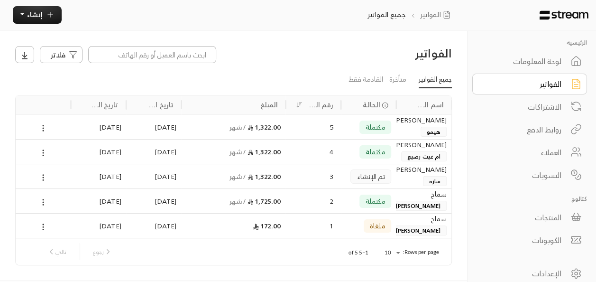
click at [543, 82] on div "الفواتير" at bounding box center [523, 83] width 76 height 11
click at [30, 18] on span "إنشاء" at bounding box center [35, 15] width 16 height 12
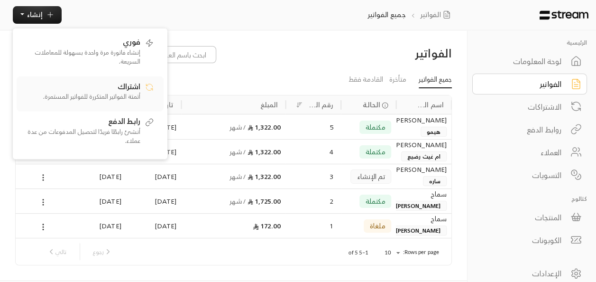
click at [124, 92] on p "أتمتة الفواتير المتكررة للفواتير المستمرة." at bounding box center [81, 96] width 119 height 9
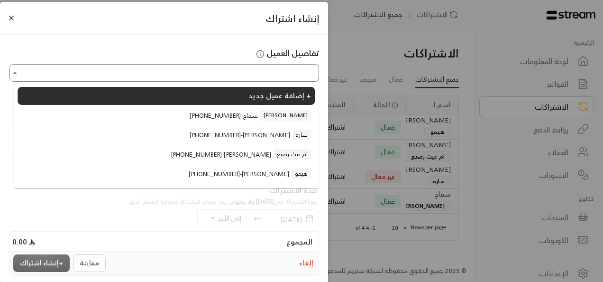
click at [295, 74] on input "اختر العميل" at bounding box center [164, 72] width 307 height 15
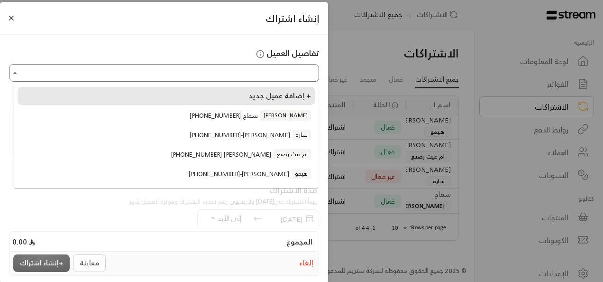
click at [286, 94] on span "إضافة عميل جديد +" at bounding box center [280, 95] width 63 height 13
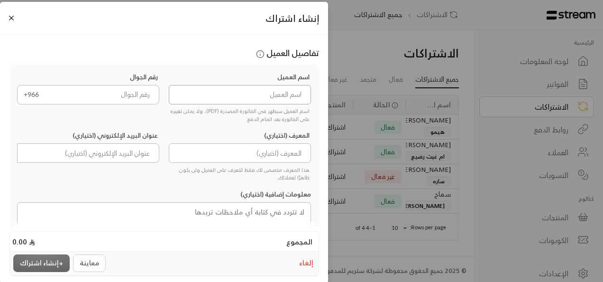
click at [288, 92] on input at bounding box center [240, 94] width 143 height 19
click at [293, 92] on input at bounding box center [240, 94] width 143 height 19
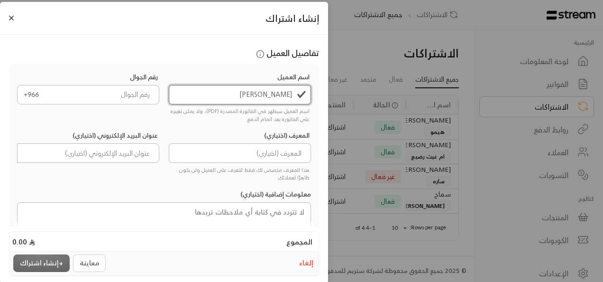
type input "[PERSON_NAME]"
click at [116, 94] on input "tel" at bounding box center [102, 94] width 115 height 19
drag, startPoint x: 153, startPoint y: 95, endPoint x: 128, endPoint y: 93, distance: 25.2
click at [128, 93] on input "tel" at bounding box center [102, 94] width 115 height 19
click at [128, 95] on input "tel" at bounding box center [102, 94] width 115 height 19
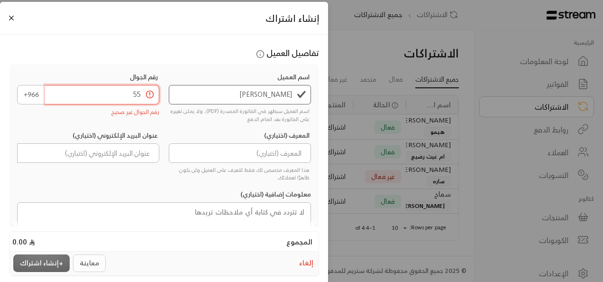
type input "5"
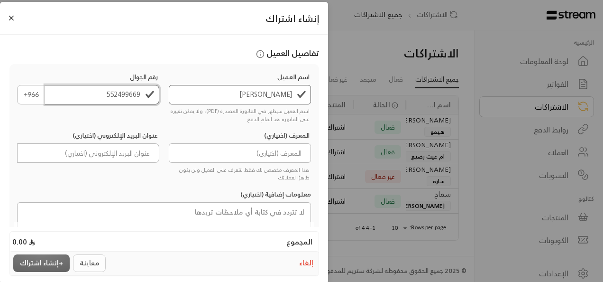
type input "552499669"
click at [244, 153] on input at bounding box center [240, 152] width 143 height 19
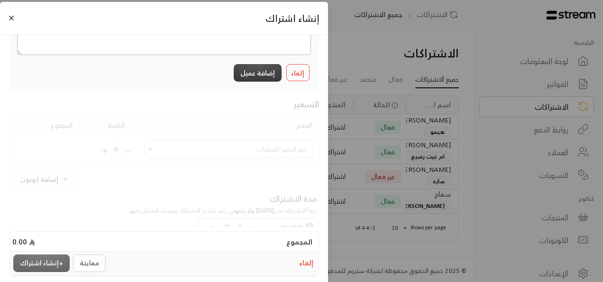
scroll to position [181, 0]
type input "سالم"
click at [255, 84] on button "إضافة عميل" at bounding box center [258, 79] width 48 height 18
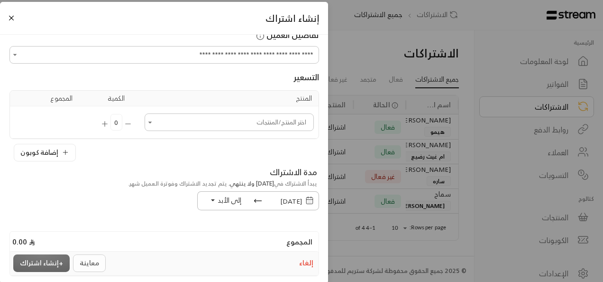
scroll to position [17, 0]
click at [155, 124] on icon "Open" at bounding box center [150, 123] width 9 height 9
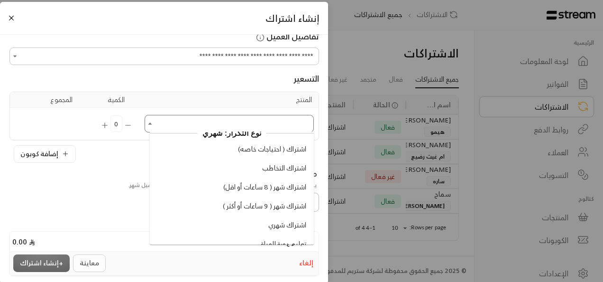
scroll to position [158, 0]
click at [107, 202] on div "مدة الاشتراك يبدأ الاشتراك في [DATE] ولا ينتهي . يتم تجديد الاشتراك وفوترة العم…" at bounding box center [164, 191] width 319 height 49
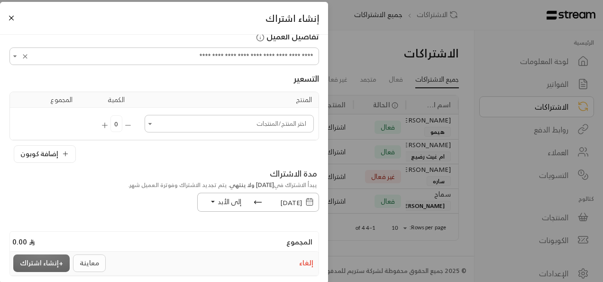
scroll to position [0, 0]
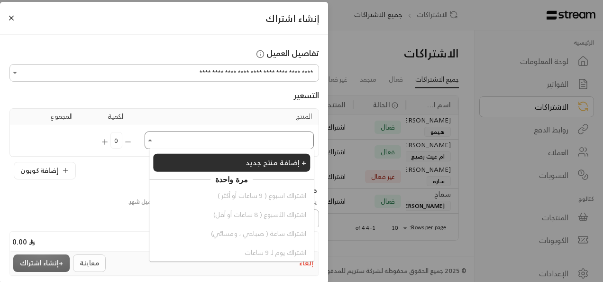
click at [254, 143] on input "اختر العميل" at bounding box center [229, 140] width 167 height 15
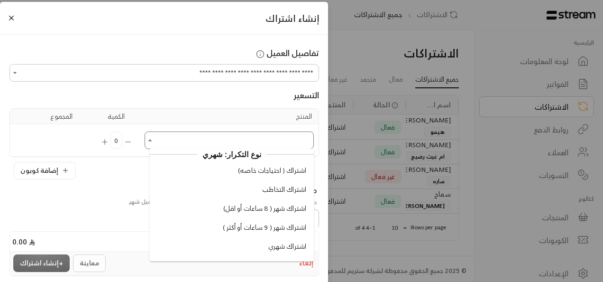
scroll to position [209, 0]
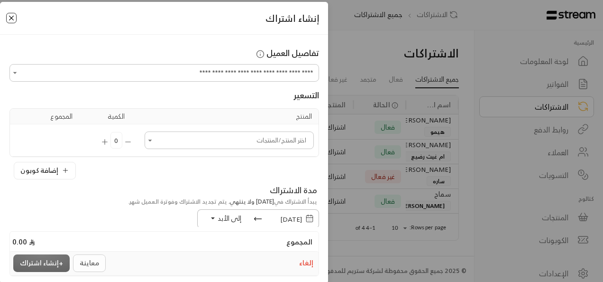
click at [16, 19] on button "Close" at bounding box center [11, 18] width 10 height 10
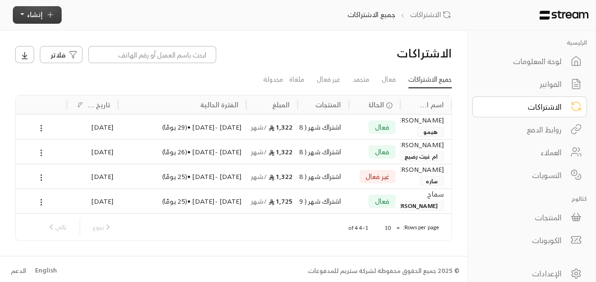
click at [43, 15] on button "إنشاء" at bounding box center [37, 15] width 49 height 18
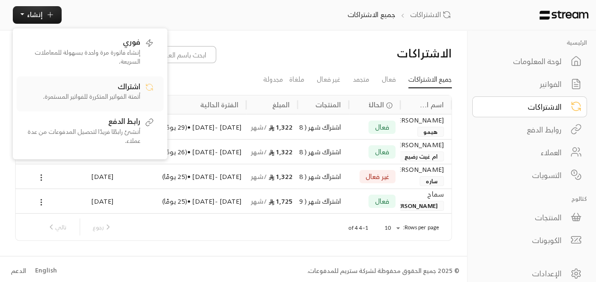
click at [133, 95] on p "أتمتة الفواتير المتكررة للفواتير المستمرة." at bounding box center [81, 96] width 119 height 9
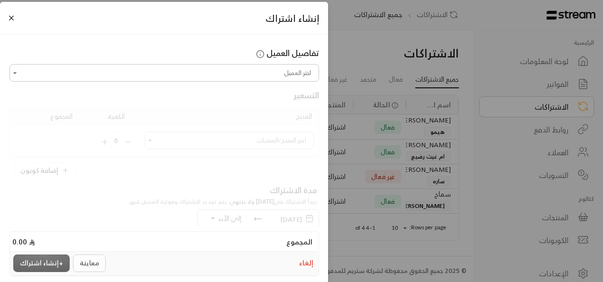
click at [246, 72] on input "اختر العميل" at bounding box center [164, 72] width 307 height 15
click at [356, 57] on div "إنشاء اشتراك تفاصيل العميل اختر العميل اختر العميل التسعير المنتج الكمية المجمو…" at bounding box center [301, 141] width 603 height 282
click at [13, 15] on button "Close" at bounding box center [11, 18] width 10 height 10
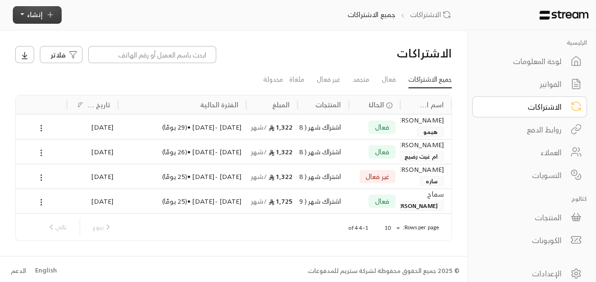
click at [46, 14] on icon "button" at bounding box center [50, 14] width 9 height 9
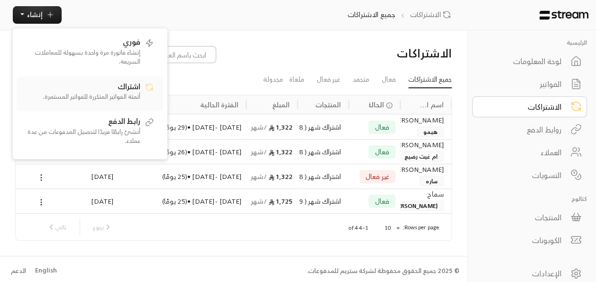
click at [126, 98] on p "أتمتة الفواتير المتكررة للفواتير المستمرة." at bounding box center [81, 96] width 119 height 9
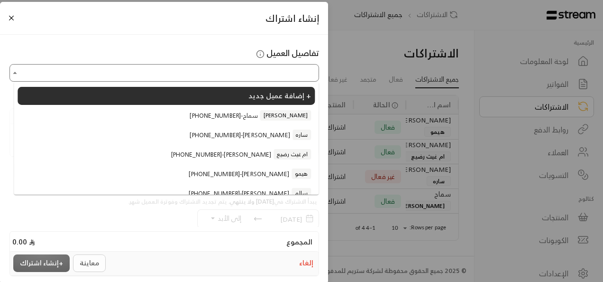
click at [245, 79] on input "اختر العميل" at bounding box center [164, 72] width 307 height 15
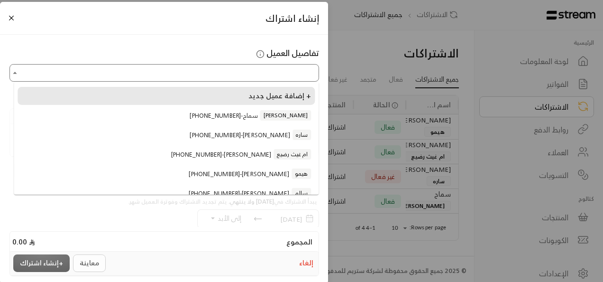
click at [271, 97] on span "إضافة عميل جديد +" at bounding box center [280, 95] width 63 height 13
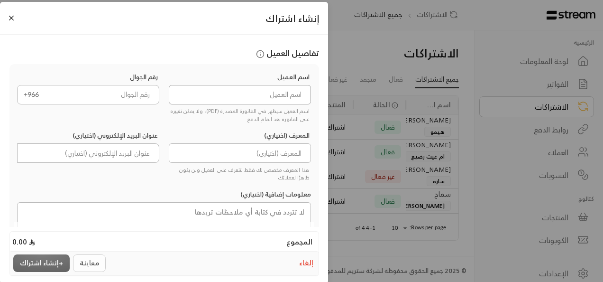
click at [269, 98] on input at bounding box center [240, 94] width 143 height 19
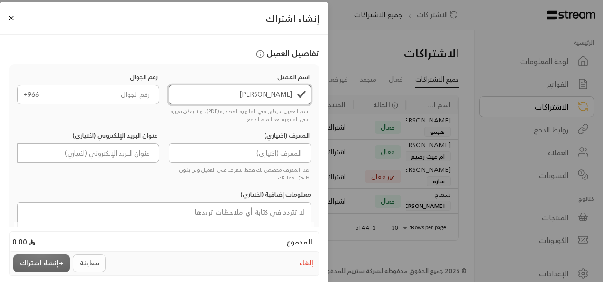
type input "[PERSON_NAME]"
click at [133, 94] on input "tel" at bounding box center [102, 94] width 115 height 19
click at [120, 95] on input "tel" at bounding box center [102, 94] width 115 height 19
type input "6"
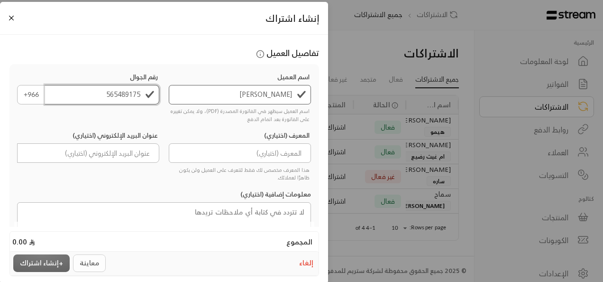
type input "565489175"
click at [233, 152] on input at bounding box center [240, 152] width 143 height 19
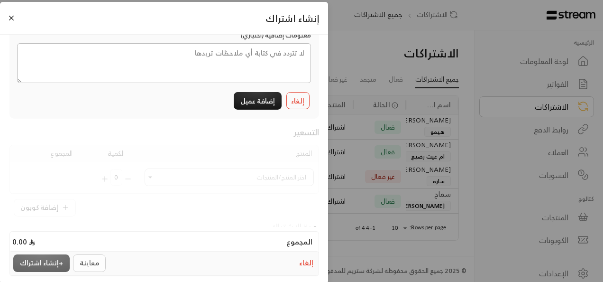
scroll to position [157, 0]
type input "[PERSON_NAME] مساء"
click at [261, 100] on button "إضافة عميل" at bounding box center [258, 103] width 48 height 18
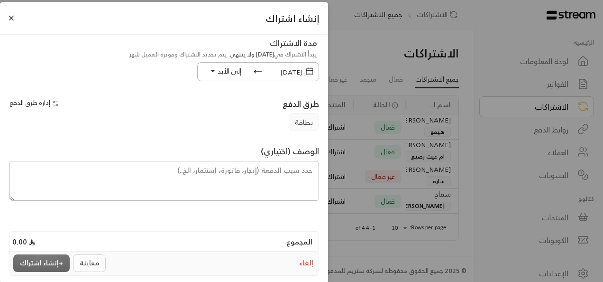
scroll to position [144, 0]
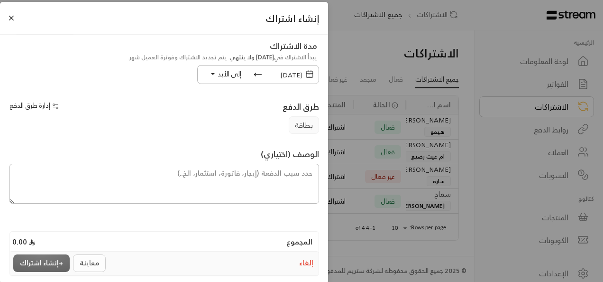
click at [56, 268] on div "معاينة + إنشاء اشتراك" at bounding box center [60, 263] width 95 height 18
click at [46, 259] on div "معاينة + إنشاء اشتراك" at bounding box center [60, 263] width 95 height 18
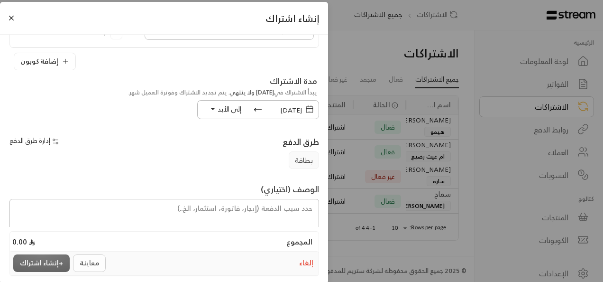
scroll to position [0, 0]
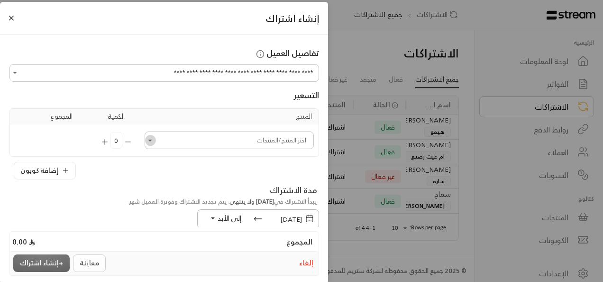
click at [152, 139] on icon "Open" at bounding box center [150, 140] width 4 height 2
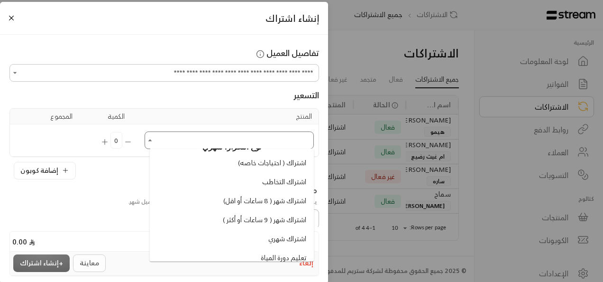
scroll to position [160, 0]
click at [204, 241] on li "اشتراك شهري" at bounding box center [231, 240] width 157 height 18
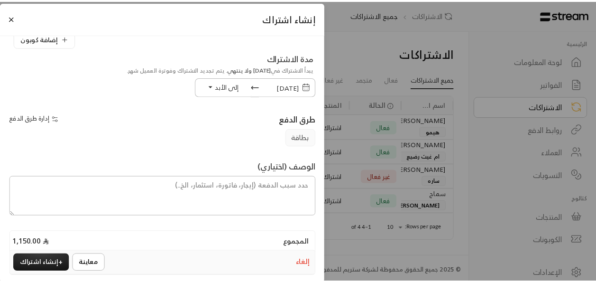
scroll to position [176, 0]
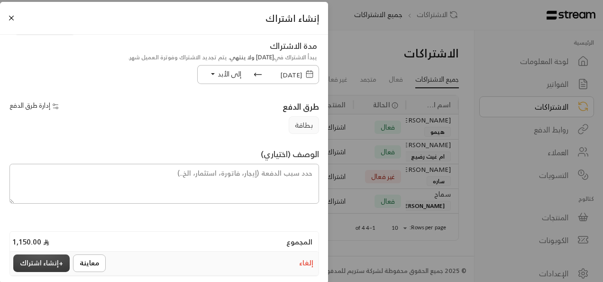
click at [37, 265] on button "+ إنشاء اشتراك" at bounding box center [41, 263] width 56 height 18
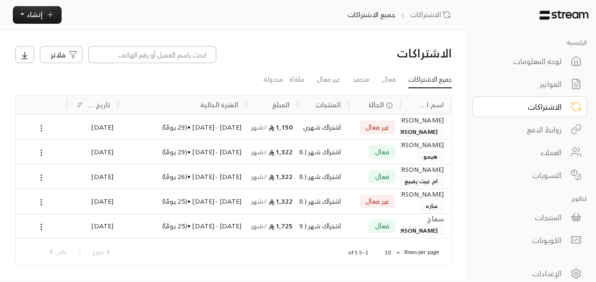
click at [41, 127] on icon at bounding box center [41, 128] width 9 height 9
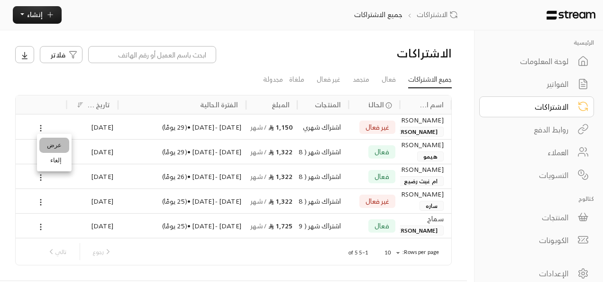
click at [53, 143] on link "عرض" at bounding box center [54, 145] width 30 height 15
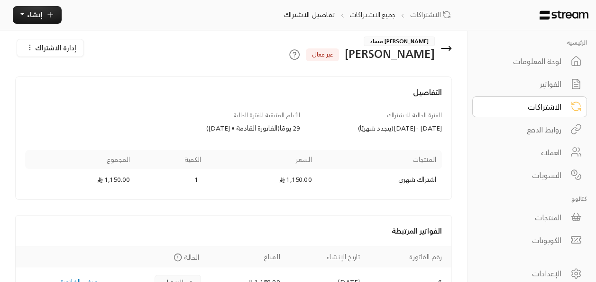
scroll to position [67, 0]
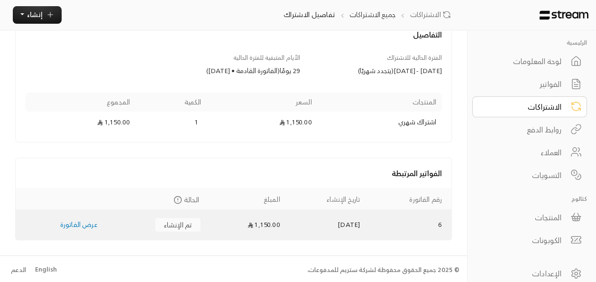
click at [77, 220] on link "عرض الفاتورة" at bounding box center [78, 224] width 37 height 12
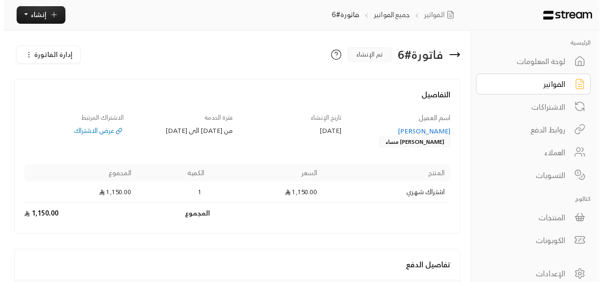
scroll to position [87, 0]
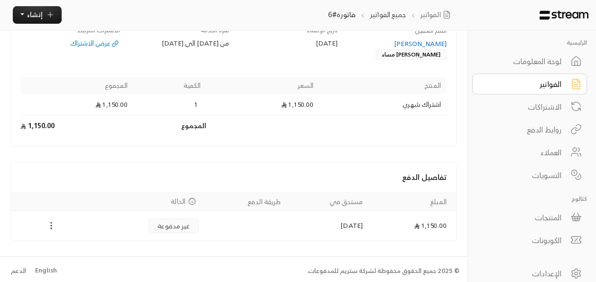
click at [51, 222] on circle "Payments" at bounding box center [51, 222] width 1 height 1
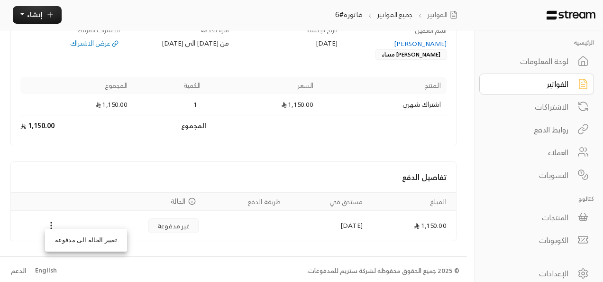
click at [86, 239] on li "تغيير الحالة الى مدفوعة" at bounding box center [85, 239] width 77 height 15
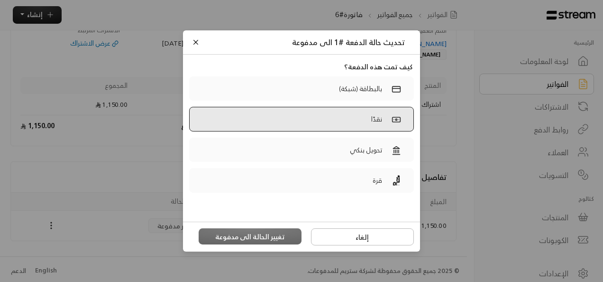
click at [365, 114] on label "نقدًا" at bounding box center [301, 119] width 225 height 25
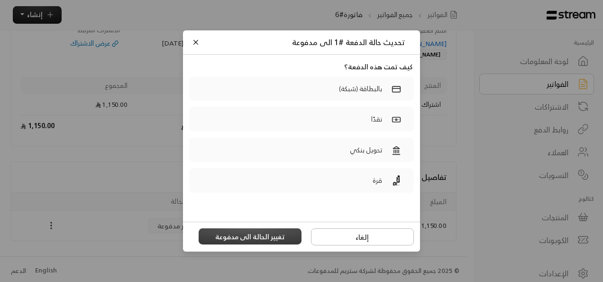
click at [259, 236] on button "تغيير الحالة الى مدفوعة" at bounding box center [250, 236] width 103 height 16
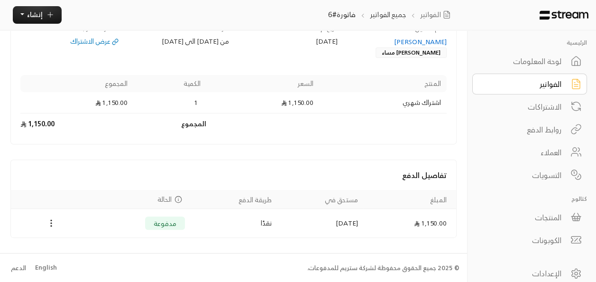
scroll to position [84, 0]
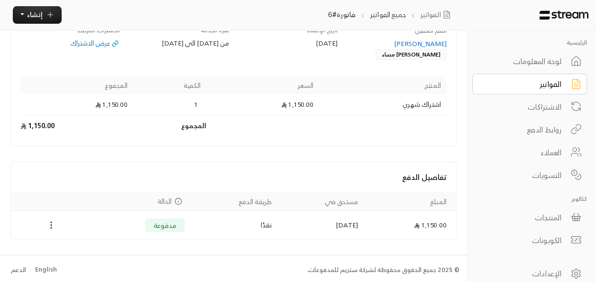
click at [548, 64] on div "لوحة المعلومات" at bounding box center [523, 61] width 76 height 11
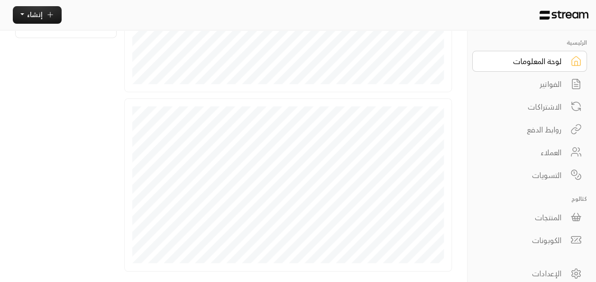
scroll to position [256, 0]
click at [457, 74] on div "**********" at bounding box center [233, 41] width 467 height 535
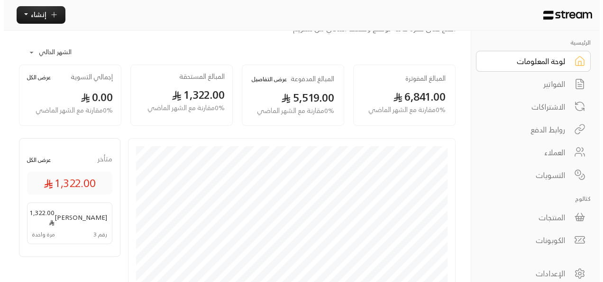
scroll to position [0, 0]
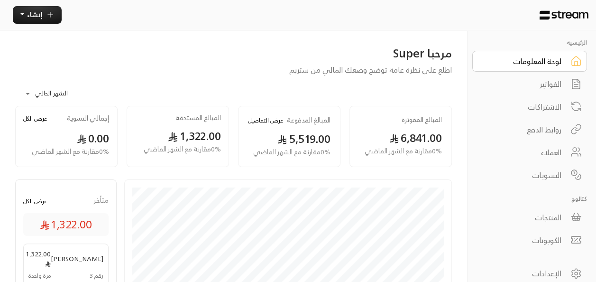
click at [558, 85] on div "الفواتير" at bounding box center [523, 83] width 76 height 11
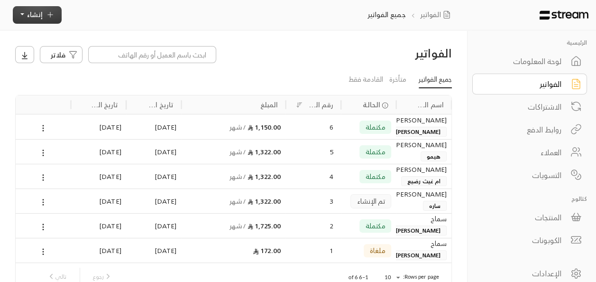
click at [43, 10] on button "إنشاء" at bounding box center [37, 15] width 49 height 18
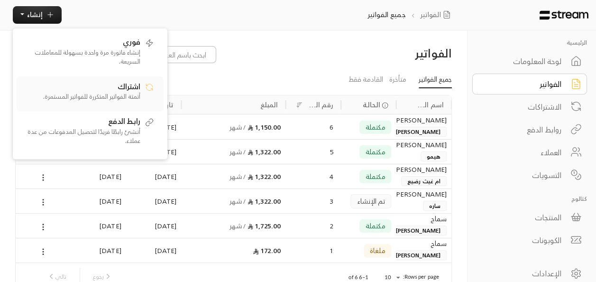
click at [100, 95] on p "أتمتة الفواتير المتكررة للفواتير المستمرة." at bounding box center [81, 96] width 119 height 9
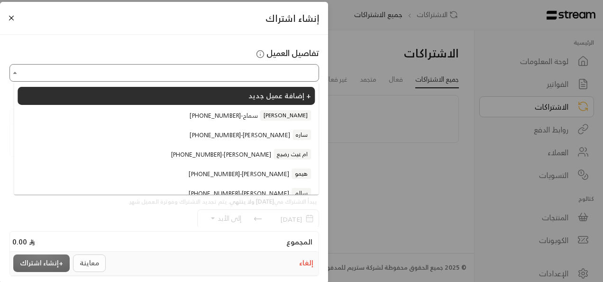
click at [276, 74] on input "اختر العميل" at bounding box center [164, 72] width 307 height 15
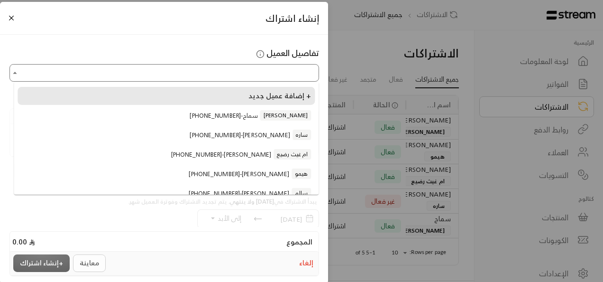
click at [293, 96] on span "إضافة عميل جديد +" at bounding box center [280, 95] width 63 height 13
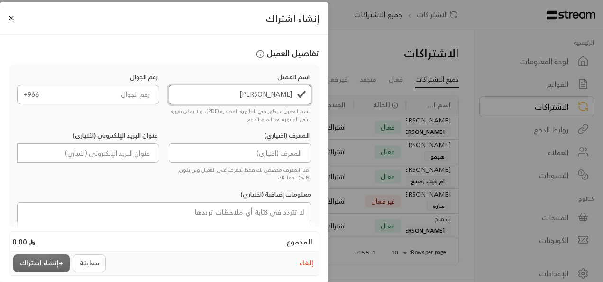
type input "[PERSON_NAME]"
click at [139, 96] on input "tel" at bounding box center [102, 94] width 115 height 19
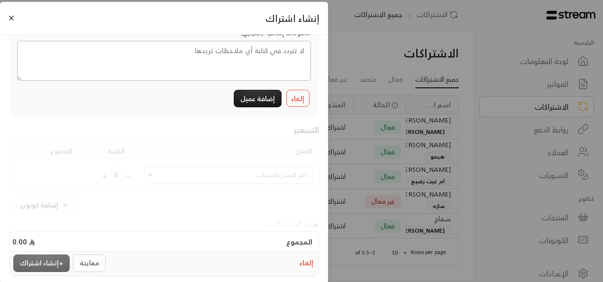
type input "554248670"
click at [263, 103] on button "إضافة عميل" at bounding box center [258, 99] width 48 height 18
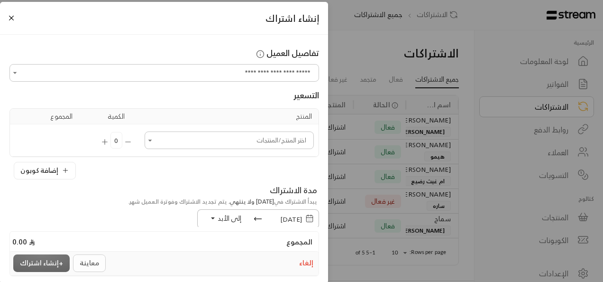
click at [244, 140] on input "اختر العميل" at bounding box center [229, 140] width 167 height 15
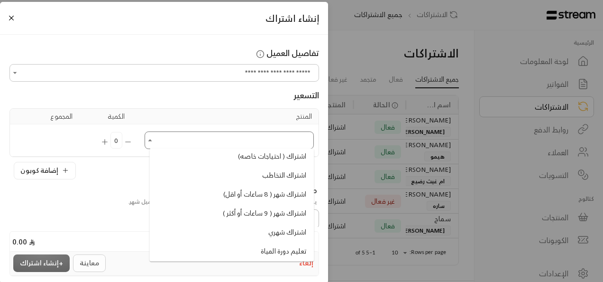
scroll to position [168, 0]
click at [291, 192] on span "اشتراك شهر ( 8 ساعات أو اقل)" at bounding box center [264, 193] width 83 height 10
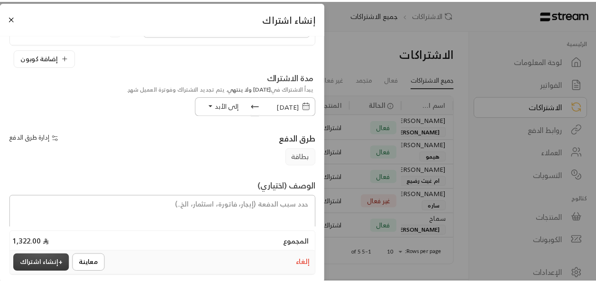
scroll to position [176, 0]
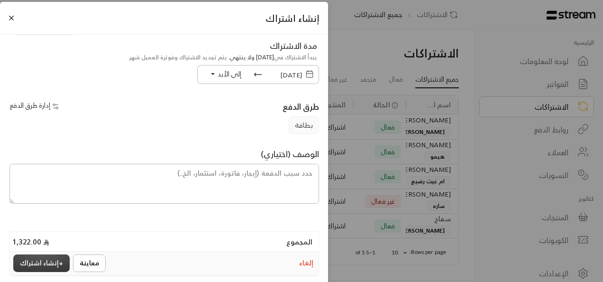
click at [53, 262] on button "+ إنشاء اشتراك" at bounding box center [41, 263] width 56 height 18
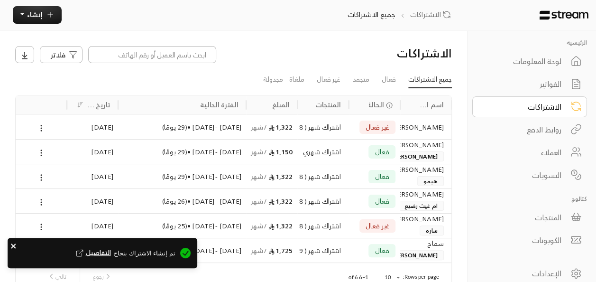
click at [14, 245] on icon "close" at bounding box center [13, 245] width 5 height 5
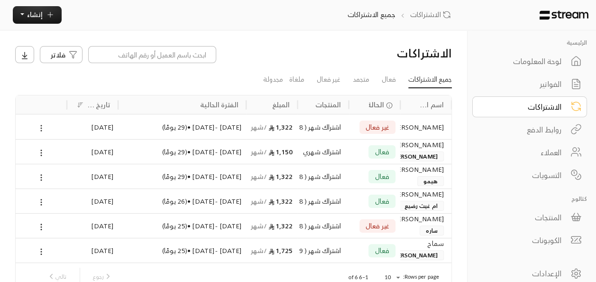
click at [41, 129] on icon at bounding box center [41, 128] width 9 height 9
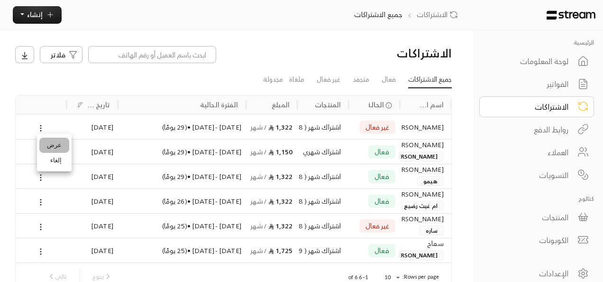
click at [50, 142] on link "عرض" at bounding box center [54, 145] width 30 height 15
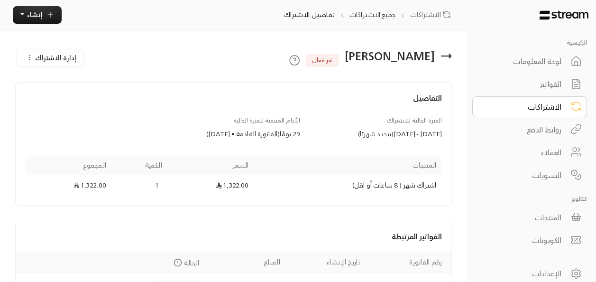
scroll to position [63, 0]
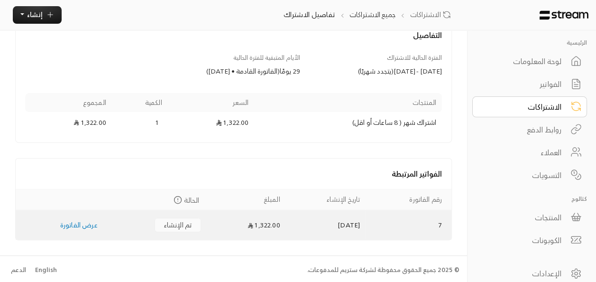
click at [89, 222] on link "عرض الفاتورة" at bounding box center [78, 225] width 37 height 12
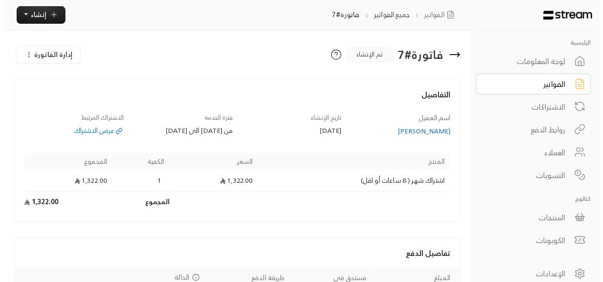
scroll to position [76, 0]
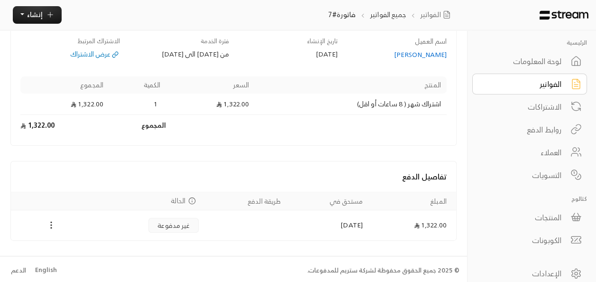
click at [53, 222] on icon "Payments" at bounding box center [50, 224] width 9 height 9
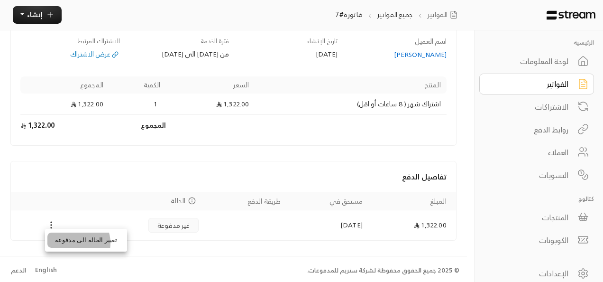
click at [72, 243] on li "تغيير الحالة الى مدفوعة" at bounding box center [85, 239] width 77 height 15
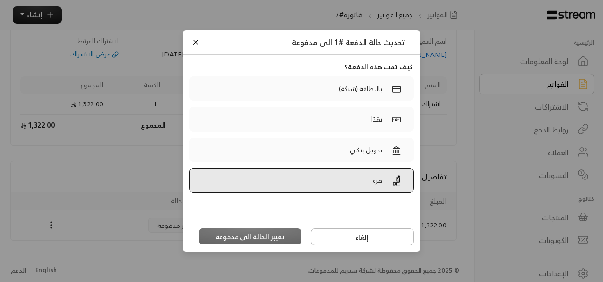
click at [361, 181] on label "قرة" at bounding box center [301, 180] width 225 height 25
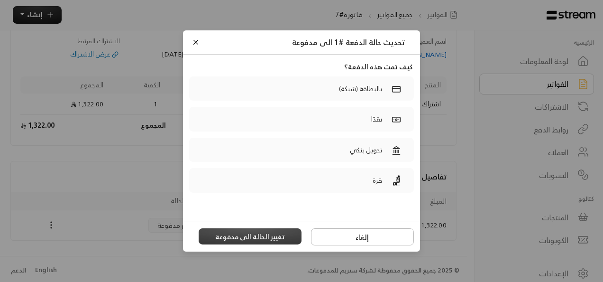
click at [261, 237] on button "تغيير الحالة الى مدفوعة" at bounding box center [250, 236] width 103 height 16
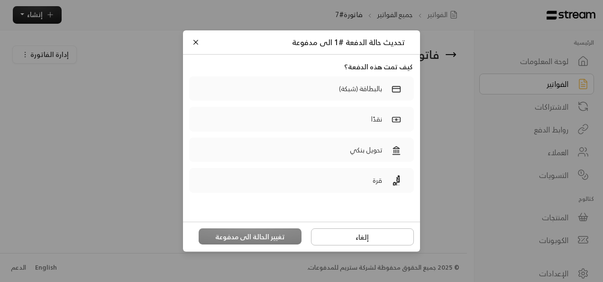
scroll to position [0, 0]
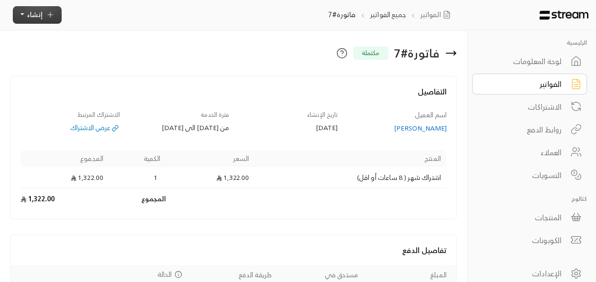
click at [35, 13] on span "إنشاء" at bounding box center [35, 15] width 16 height 12
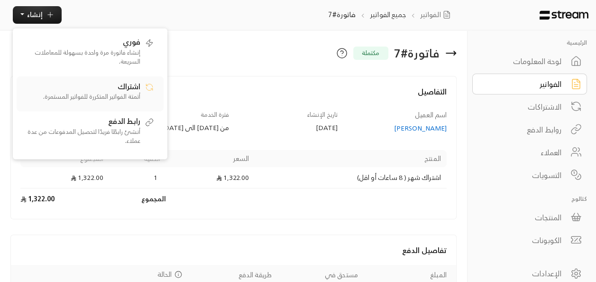
click at [129, 93] on p "أتمتة الفواتير المتكررة للفواتير المستمرة." at bounding box center [81, 96] width 119 height 9
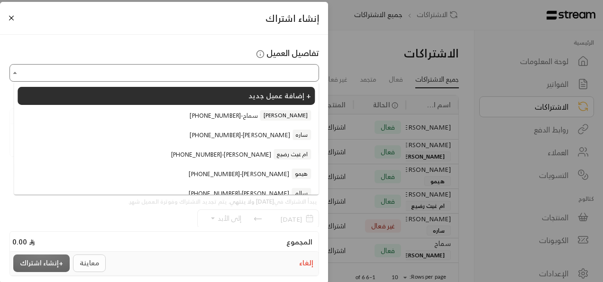
click at [222, 76] on input "اختر العميل" at bounding box center [164, 72] width 307 height 15
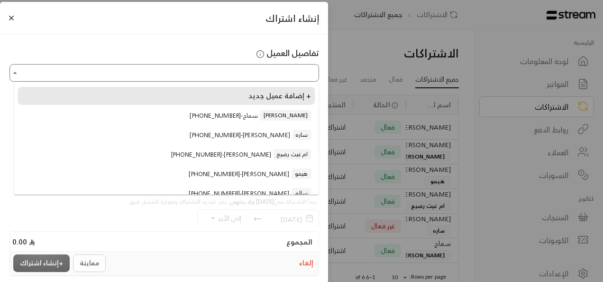
click at [228, 97] on li "إضافة عميل جديد +" at bounding box center [166, 96] width 297 height 18
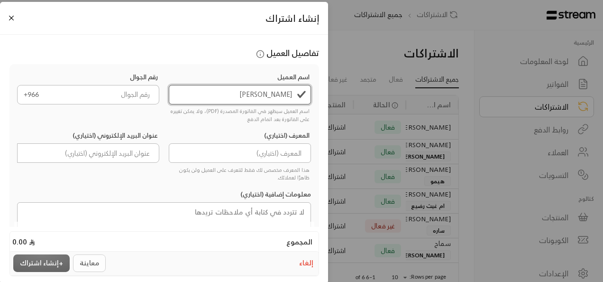
type input "[PERSON_NAME]"
click at [138, 98] on input "tel" at bounding box center [102, 94] width 115 height 19
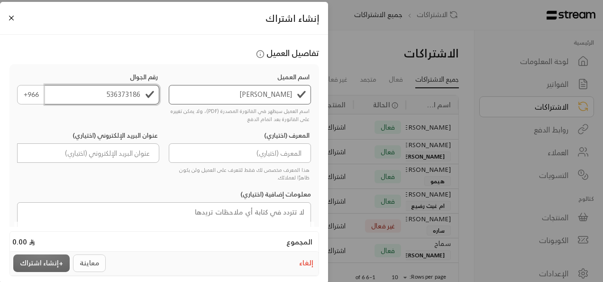
type input "536373186"
click at [175, 167] on div "هذا المعرف مخصص لك فقط لتتعرف على العميل ولن يكون ظاهرًا لعملائك." at bounding box center [239, 172] width 139 height 19
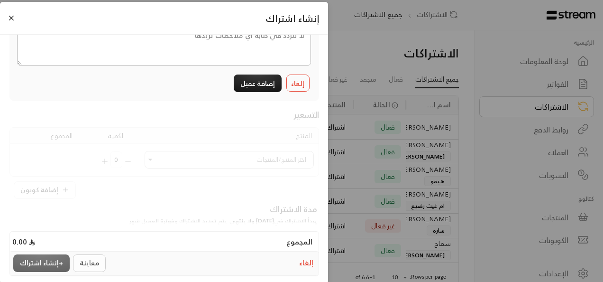
scroll to position [184, 0]
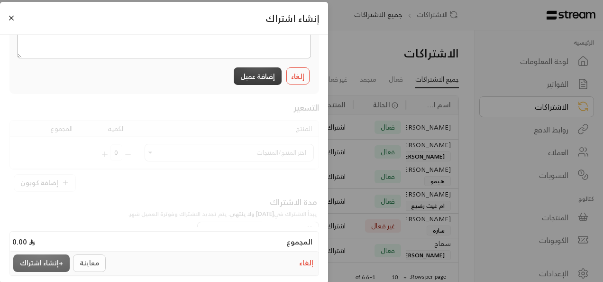
click at [269, 73] on button "إضافة عميل" at bounding box center [258, 76] width 48 height 18
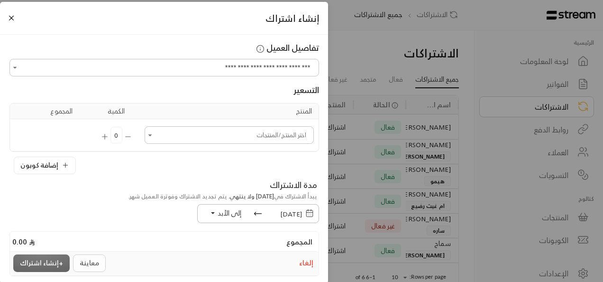
scroll to position [0, 0]
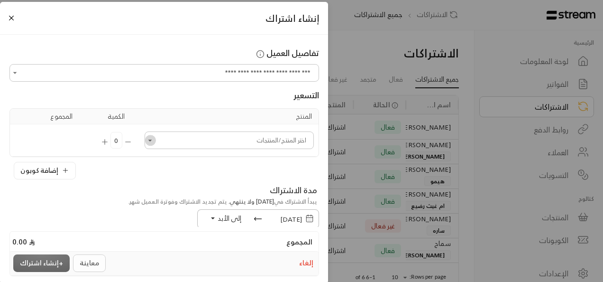
click at [152, 139] on icon "Open" at bounding box center [150, 140] width 4 height 2
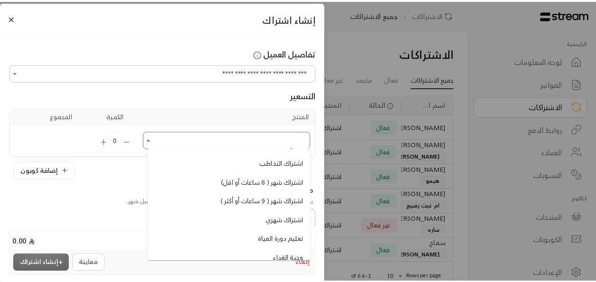
scroll to position [190, 0]
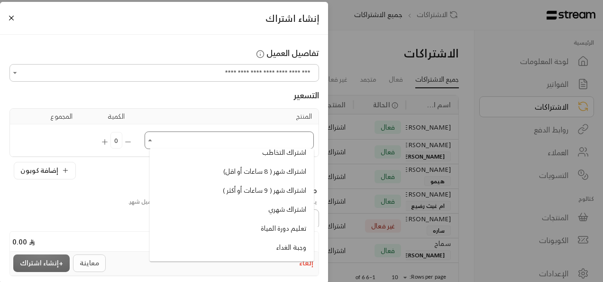
click at [262, 173] on span "اشتراك شهر ( 8 ساعات أو اقل)" at bounding box center [264, 172] width 83 height 10
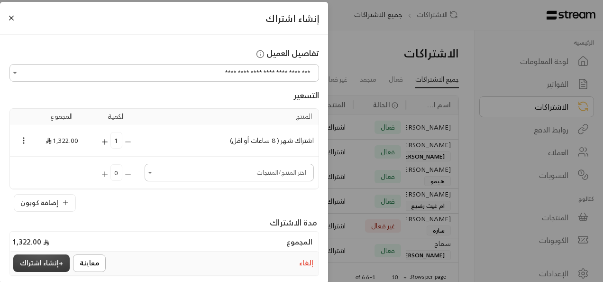
click at [46, 266] on button "+ إنشاء اشتراك" at bounding box center [41, 263] width 56 height 18
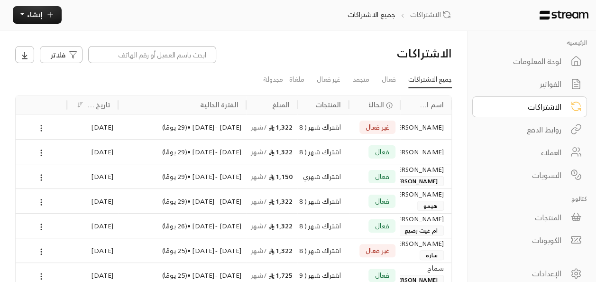
click at [40, 127] on icon at bounding box center [41, 128] width 9 height 9
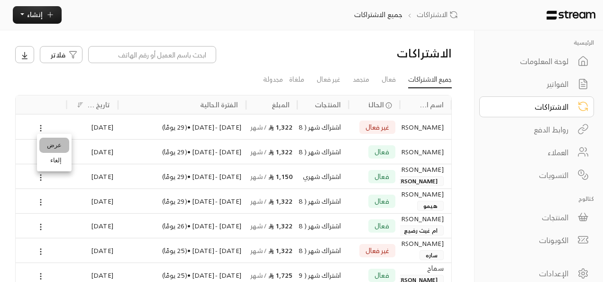
click at [53, 142] on link "عرض" at bounding box center [54, 145] width 30 height 15
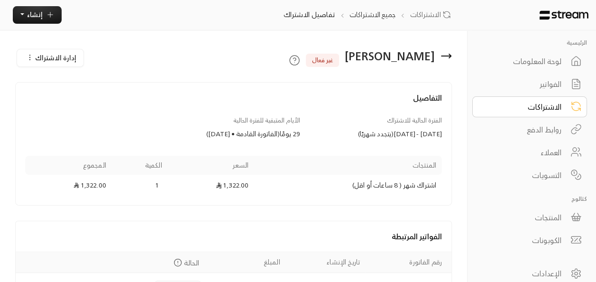
scroll to position [63, 0]
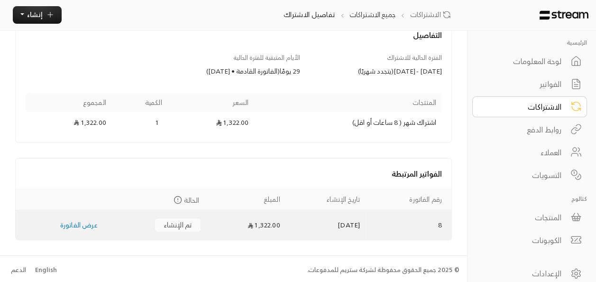
click at [85, 222] on link "عرض الفاتورة" at bounding box center [78, 225] width 37 height 12
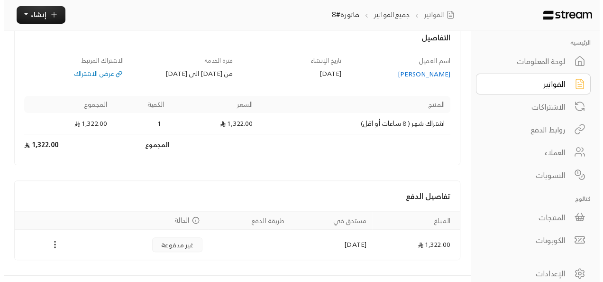
scroll to position [76, 0]
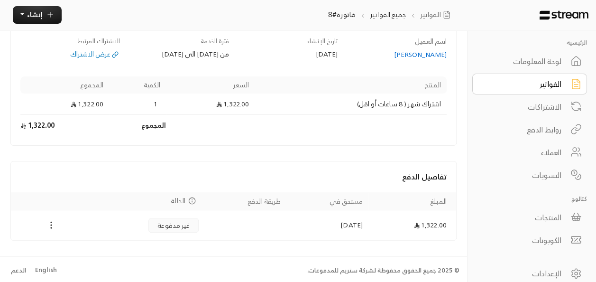
click at [51, 221] on icon "Payments" at bounding box center [50, 224] width 9 height 9
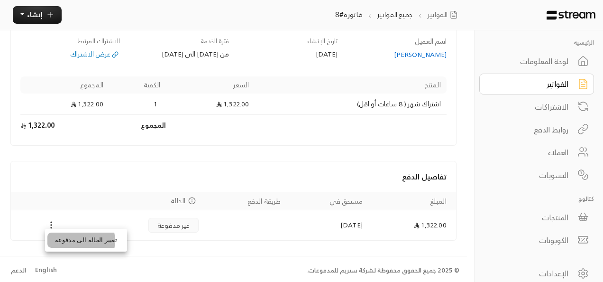
click at [81, 241] on li "تغيير الحالة الى مدفوعة" at bounding box center [85, 239] width 77 height 15
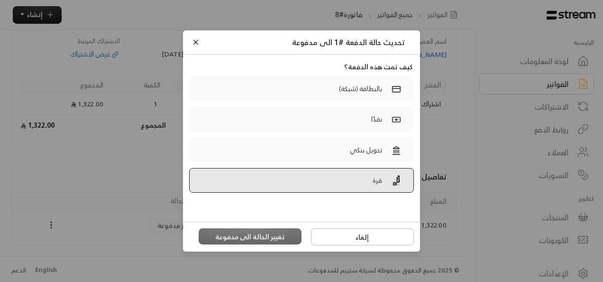
click at [351, 183] on label "قرة" at bounding box center [301, 180] width 225 height 25
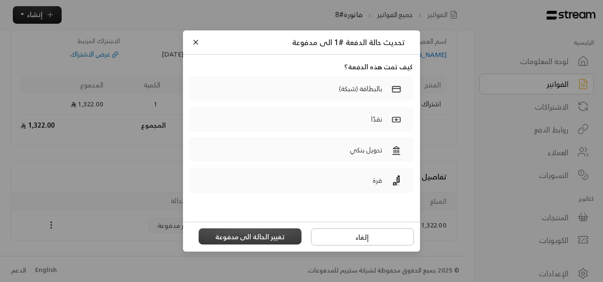
click at [255, 236] on button "تغيير الحالة الى مدفوعة" at bounding box center [250, 236] width 103 height 16
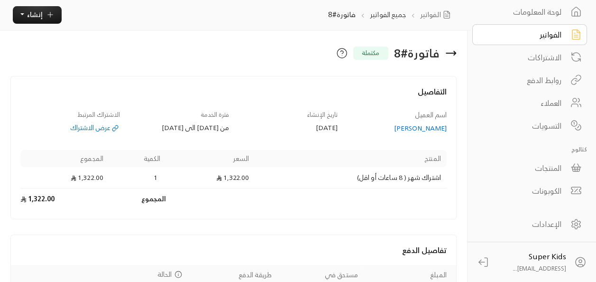
scroll to position [0, 0]
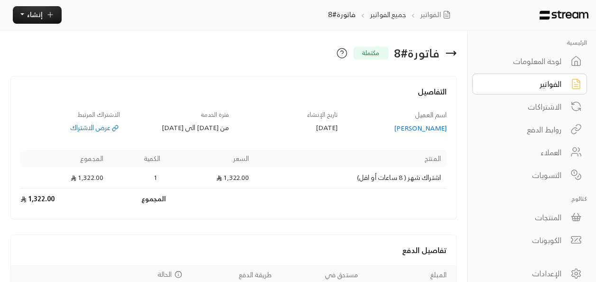
click at [547, 59] on div "لوحة المعلومات" at bounding box center [523, 61] width 76 height 11
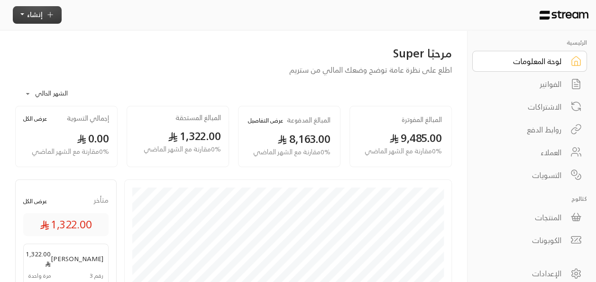
click at [28, 11] on span "إنشاء" at bounding box center [35, 15] width 16 height 12
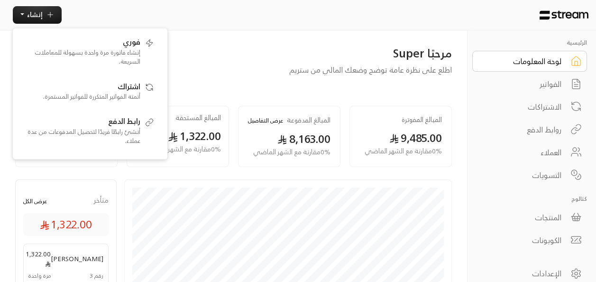
click at [231, 22] on div "إنشاء فوري إنشاء فاتورة مرة واحدة بسهولة للمعاملات السريعة. اشتراك أتمتة الفوات…" at bounding box center [235, 15] width 471 height 30
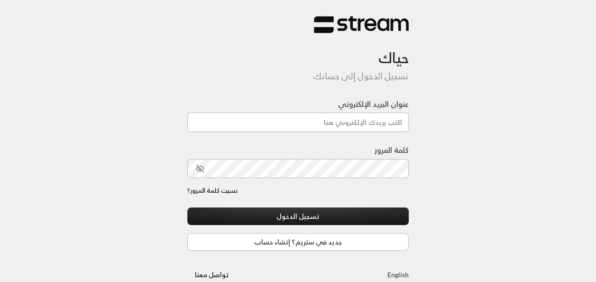
click at [245, 206] on div at bounding box center [324, 232] width 195 height 108
click at [344, 120] on input "عنوان البريد الإلكتروني" at bounding box center [298, 121] width 222 height 19
type input "Najlaahamad502@gmail.com"
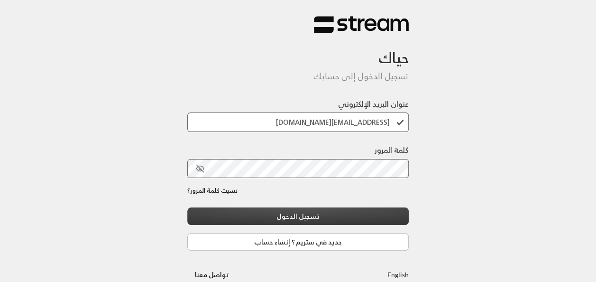
click at [335, 215] on button "تسجيل الدخول" at bounding box center [298, 216] width 222 height 18
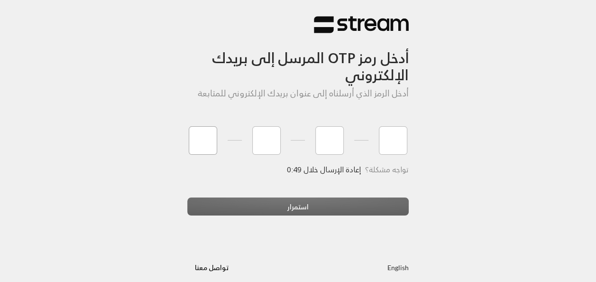
type input "3"
type input "9"
type input "5"
type input "2"
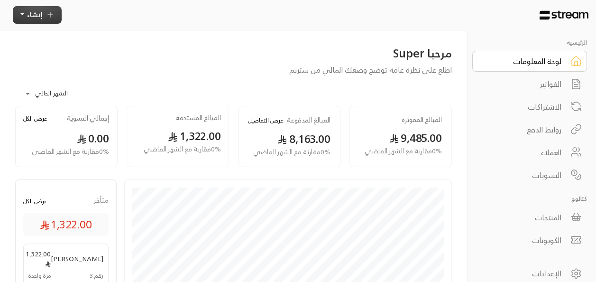
click at [37, 14] on span "إنشاء" at bounding box center [35, 15] width 16 height 12
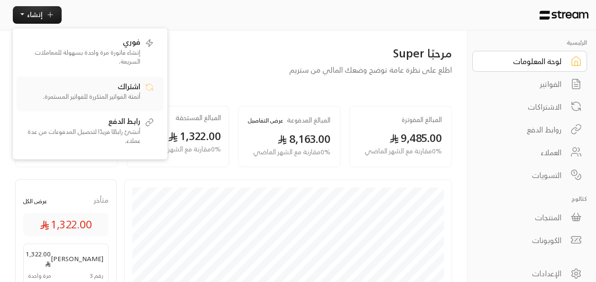
click at [132, 91] on div "اشتراك أتمتة الفواتير المتكررة للفواتير المستمرة." at bounding box center [81, 93] width 119 height 27
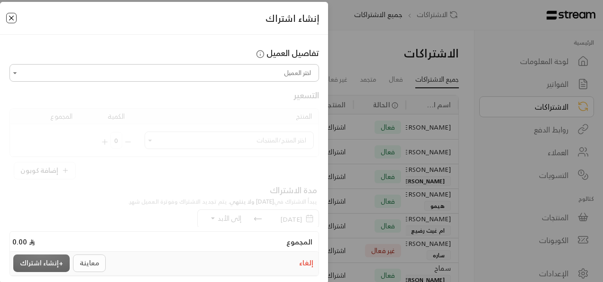
click at [17, 16] on button "Close" at bounding box center [11, 18] width 10 height 10
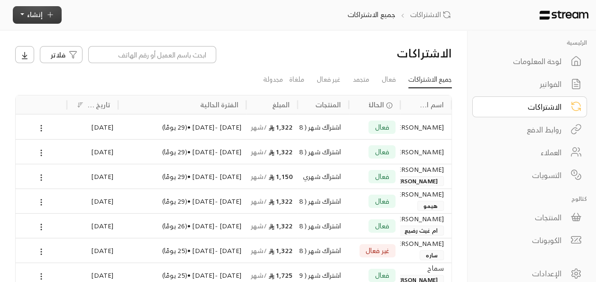
click at [50, 9] on button "إنشاء" at bounding box center [37, 15] width 49 height 18
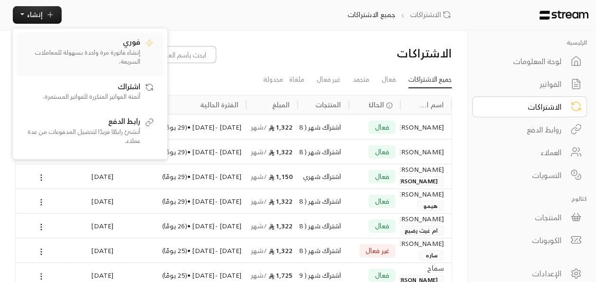
click at [108, 50] on p "إنشاء فاتورة مرة واحدة بسهولة للمعاملات السريعة." at bounding box center [81, 56] width 119 height 19
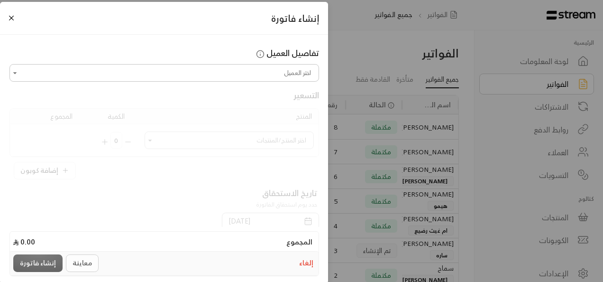
click at [217, 70] on input "اختر العميل" at bounding box center [164, 72] width 307 height 15
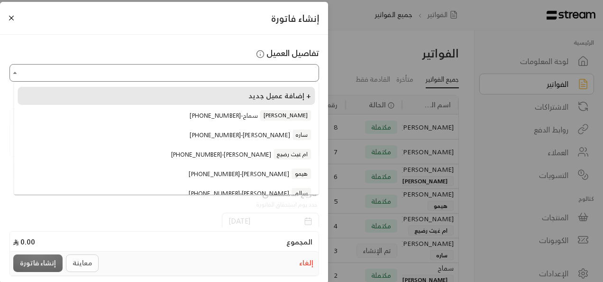
click at [243, 95] on li "إضافة عميل جديد +" at bounding box center [166, 96] width 297 height 18
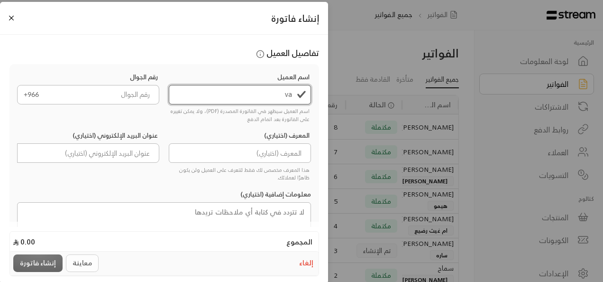
type input "v"
type input "رشيد عبدالله"
click at [111, 93] on input "tel" at bounding box center [102, 94] width 115 height 19
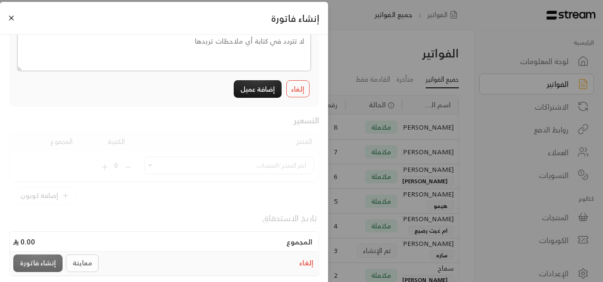
scroll to position [172, 0]
type input "558891578"
click at [265, 85] on button "إضافة عميل" at bounding box center [258, 88] width 48 height 18
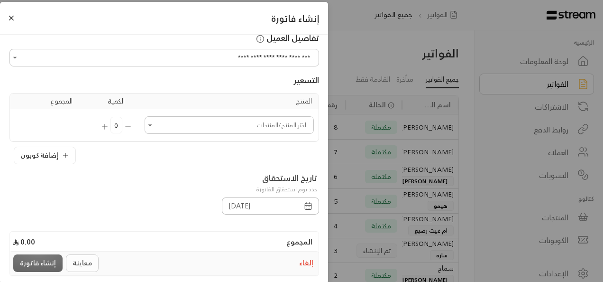
scroll to position [0, 0]
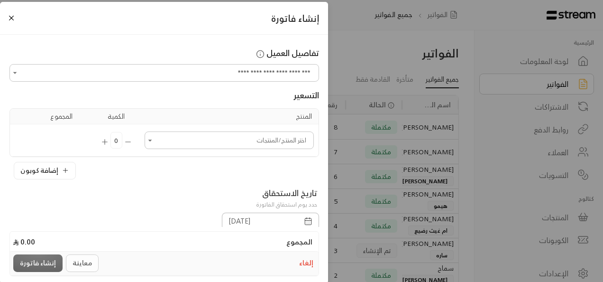
click at [152, 139] on icon "Open" at bounding box center [150, 140] width 4 height 2
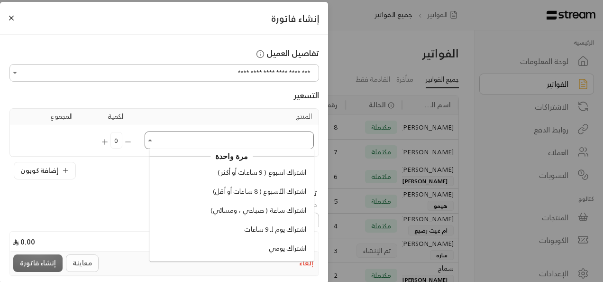
scroll to position [23, 0]
click at [262, 188] on span "اشتراك الأسبوع ( 8 ساعات أو أقل)" at bounding box center [259, 192] width 93 height 10
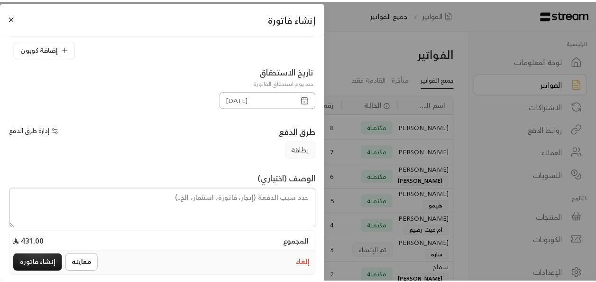
scroll to position [178, 0]
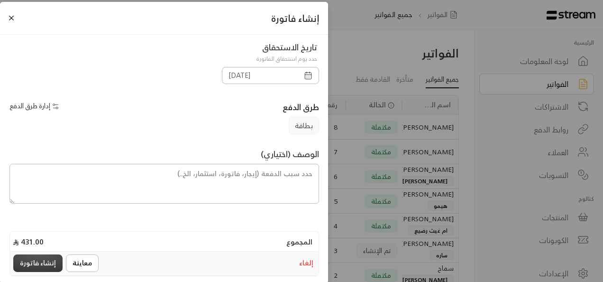
click at [38, 263] on button "إنشاء فاتورة" at bounding box center [37, 263] width 49 height 18
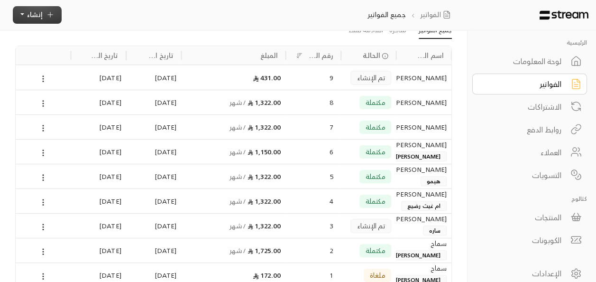
scroll to position [0, 0]
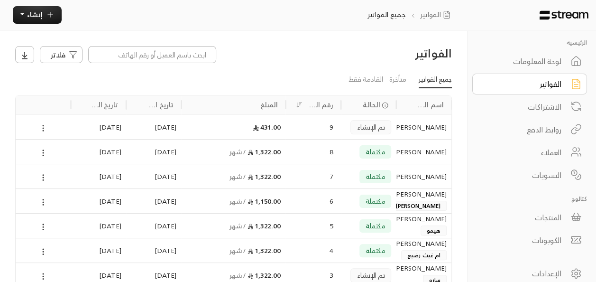
click at [44, 129] on icon at bounding box center [43, 128] width 9 height 9
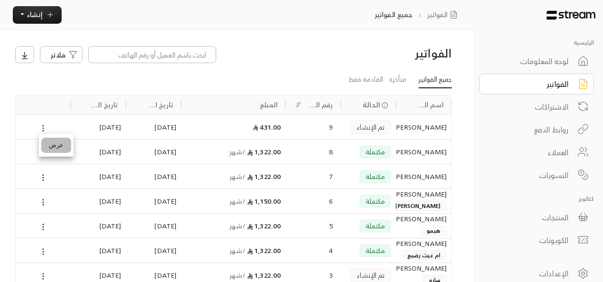
click at [56, 147] on li "عرض" at bounding box center [56, 145] width 30 height 15
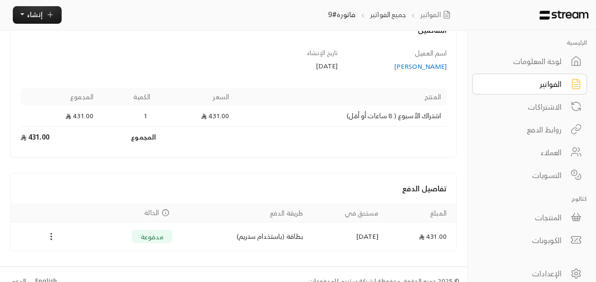
scroll to position [74, 0]
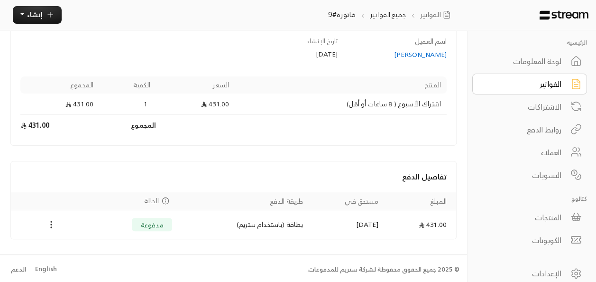
click at [51, 227] on circle "Payments" at bounding box center [51, 227] width 1 height 1
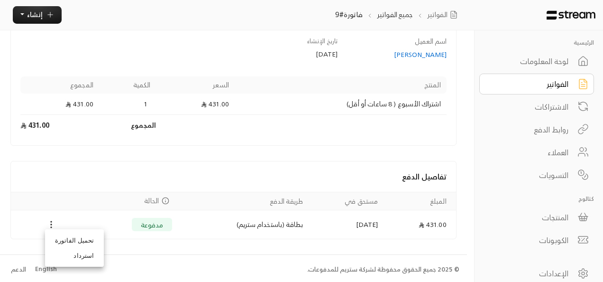
click at [60, 240] on li "تحميل الفاتورة" at bounding box center [74, 240] width 54 height 15
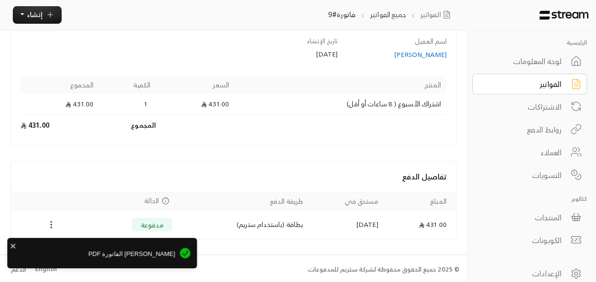
click at [140, 256] on span "جاري تحميل الفاتورة PDF" at bounding box center [94, 253] width 161 height 9
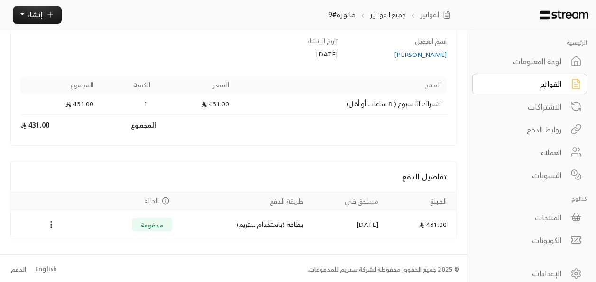
scroll to position [0, 0]
